Goal: Transaction & Acquisition: Purchase product/service

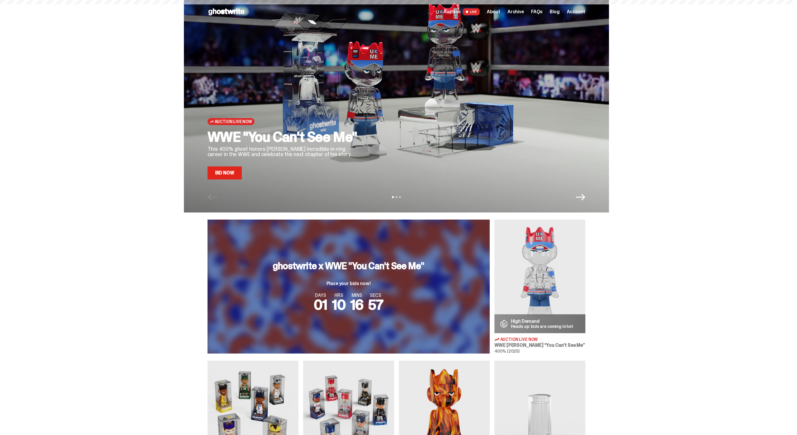
click at [522, 8] on div "Auction LIVE About Archive FAQs Blog Account" at bounding box center [514, 11] width 142 height 7
click at [522, 9] on span "Archive" at bounding box center [516, 11] width 17 height 5
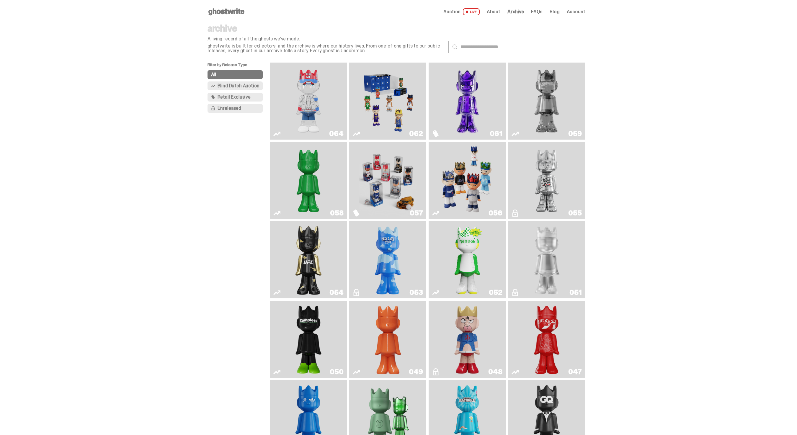
click at [448, 105] on img "Fantasy" at bounding box center [467, 101] width 58 height 72
